Goal: Communication & Community: Answer question/provide support

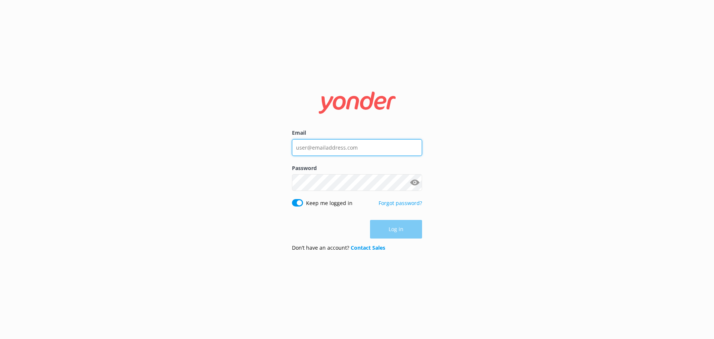
type input "[EMAIL_ADDRESS][DOMAIN_NAME]"
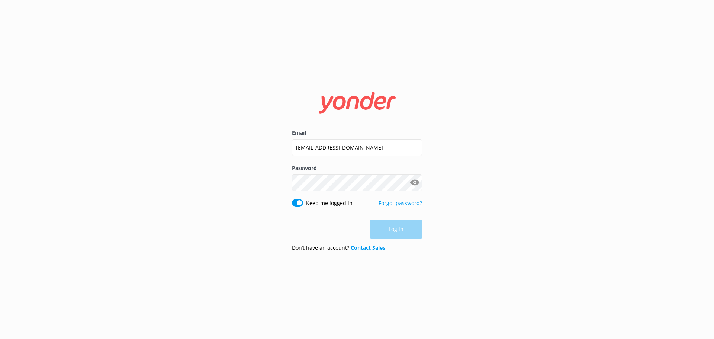
click at [398, 231] on div "Log in" at bounding box center [357, 229] width 130 height 19
click at [394, 234] on button "Log in" at bounding box center [396, 229] width 52 height 19
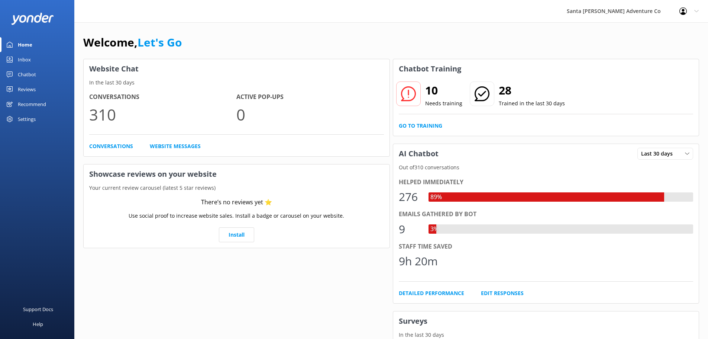
click at [26, 60] on div "Inbox" at bounding box center [24, 59] width 13 height 15
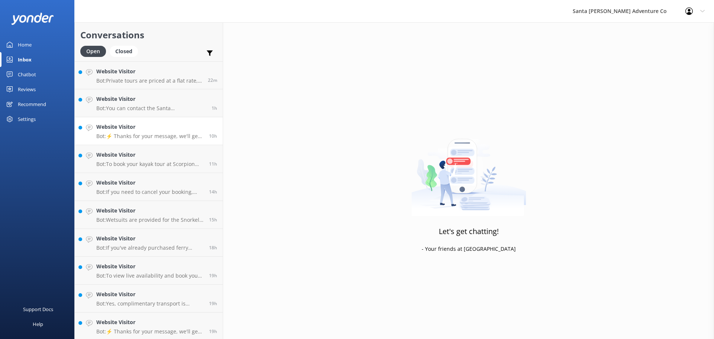
click at [138, 140] on link "Website Visitor Bot: ⚡ Thanks for your message, we'll get back to you as soon a…" at bounding box center [149, 131] width 148 height 28
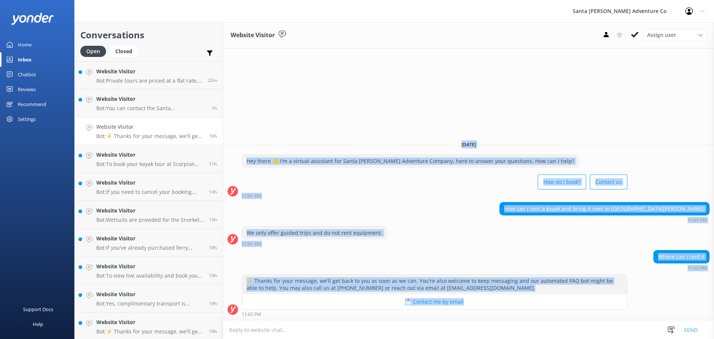
drag, startPoint x: 240, startPoint y: 142, endPoint x: 689, endPoint y: 302, distance: 476.4
click at [689, 302] on div "[DATE] Hey there 👋 I'm a virtual assistant for Santa [PERSON_NAME] Adventure Co…" at bounding box center [468, 227] width 491 height 185
click at [686, 302] on div "⚡ Thanks for your message, we'll get back to you as soon as we can. You're also…" at bounding box center [468, 295] width 491 height 42
drag, startPoint x: 668, startPoint y: 316, endPoint x: 284, endPoint y: 107, distance: 437.6
click at [284, 107] on div "Website Visitor Assign user Will [PERSON_NAME] [PERSON_NAME] Let's Go Gabe [DAT…" at bounding box center [468, 180] width 491 height 316
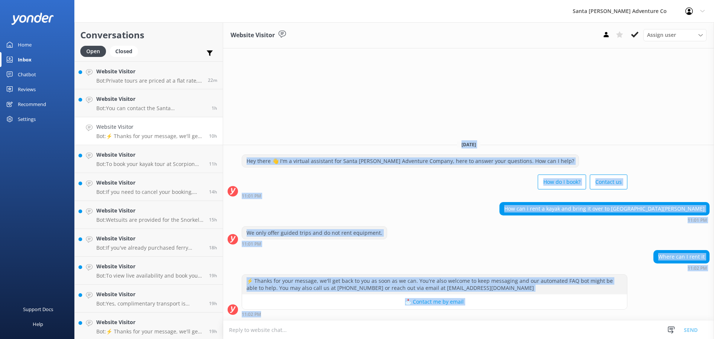
click at [267, 112] on div "Website Visitor Assign user Will [PERSON_NAME] [PERSON_NAME] Let's Go Gabe [DAT…" at bounding box center [468, 180] width 491 height 316
drag, startPoint x: 418, startPoint y: 155, endPoint x: 687, endPoint y: 300, distance: 305.6
click at [687, 300] on div "Website Visitor Assign user Will [PERSON_NAME] [PERSON_NAME] Let's Go Gabe [DAT…" at bounding box center [468, 180] width 491 height 316
click at [682, 301] on div "⚡ Thanks for your message, we'll get back to you as soon as we can. You're also…" at bounding box center [468, 295] width 491 height 42
drag, startPoint x: 662, startPoint y: 312, endPoint x: 327, endPoint y: 130, distance: 380.3
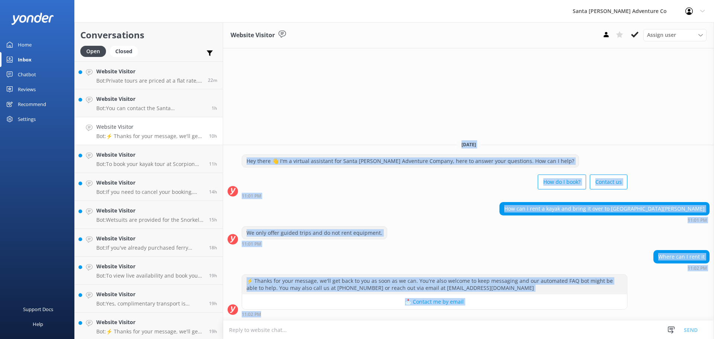
click at [327, 130] on div "Website Visitor Assign user Will [PERSON_NAME] [PERSON_NAME] Let's Go Gabe [DAT…" at bounding box center [468, 180] width 491 height 316
drag, startPoint x: 327, startPoint y: 130, endPoint x: 678, endPoint y: 298, distance: 388.2
click at [678, 298] on div "Website Visitor Assign user Will [PERSON_NAME] [PERSON_NAME] Let's Go Gabe [DAT…" at bounding box center [468, 180] width 491 height 316
click at [678, 298] on div "⚡ Thanks for your message, we'll get back to you as soon as we can. You're also…" at bounding box center [468, 295] width 491 height 42
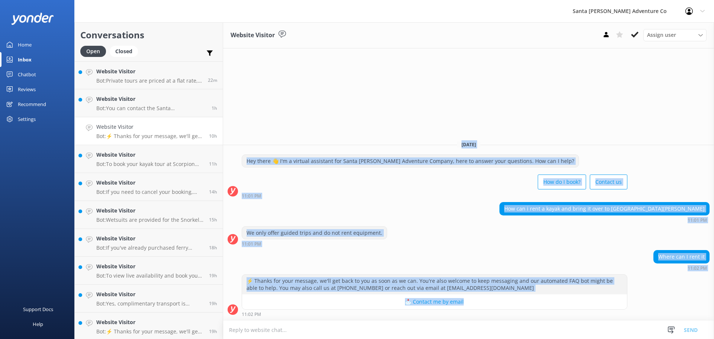
drag, startPoint x: 677, startPoint y: 308, endPoint x: 350, endPoint y: 112, distance: 381.1
click at [350, 112] on div "Website Visitor Assign user Will [PERSON_NAME] [PERSON_NAME] Let's Go Gabe [DAT…" at bounding box center [468, 180] width 491 height 316
drag, startPoint x: 472, startPoint y: 175, endPoint x: 682, endPoint y: 304, distance: 246.5
click at [682, 304] on div "Website Visitor Assign user Will [PERSON_NAME] [PERSON_NAME] Let's Go Gabe [DAT…" at bounding box center [468, 180] width 491 height 316
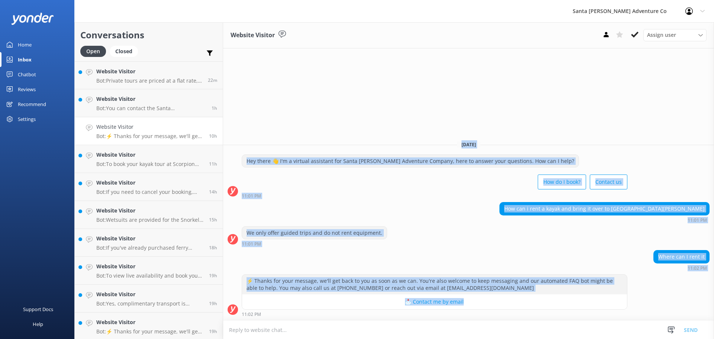
click at [369, 214] on div "How can i rent a kayak and bring it over to [GEOGRAPHIC_DATA][PERSON_NAME] 11:0…" at bounding box center [468, 212] width 491 height 20
drag, startPoint x: 266, startPoint y: 134, endPoint x: 639, endPoint y: 304, distance: 409.8
click at [639, 304] on div "Website Visitor Assign user Will [PERSON_NAME] [PERSON_NAME] Let's Go Gabe [DAT…" at bounding box center [468, 180] width 491 height 316
click at [567, 250] on div "Where can I rent it 11:02 PM" at bounding box center [468, 260] width 491 height 20
click at [126, 84] on link "Website Visitor Bot: Private tours are priced at a flat rate, not a per person …" at bounding box center [149, 75] width 148 height 28
